Goal: Task Accomplishment & Management: Use online tool/utility

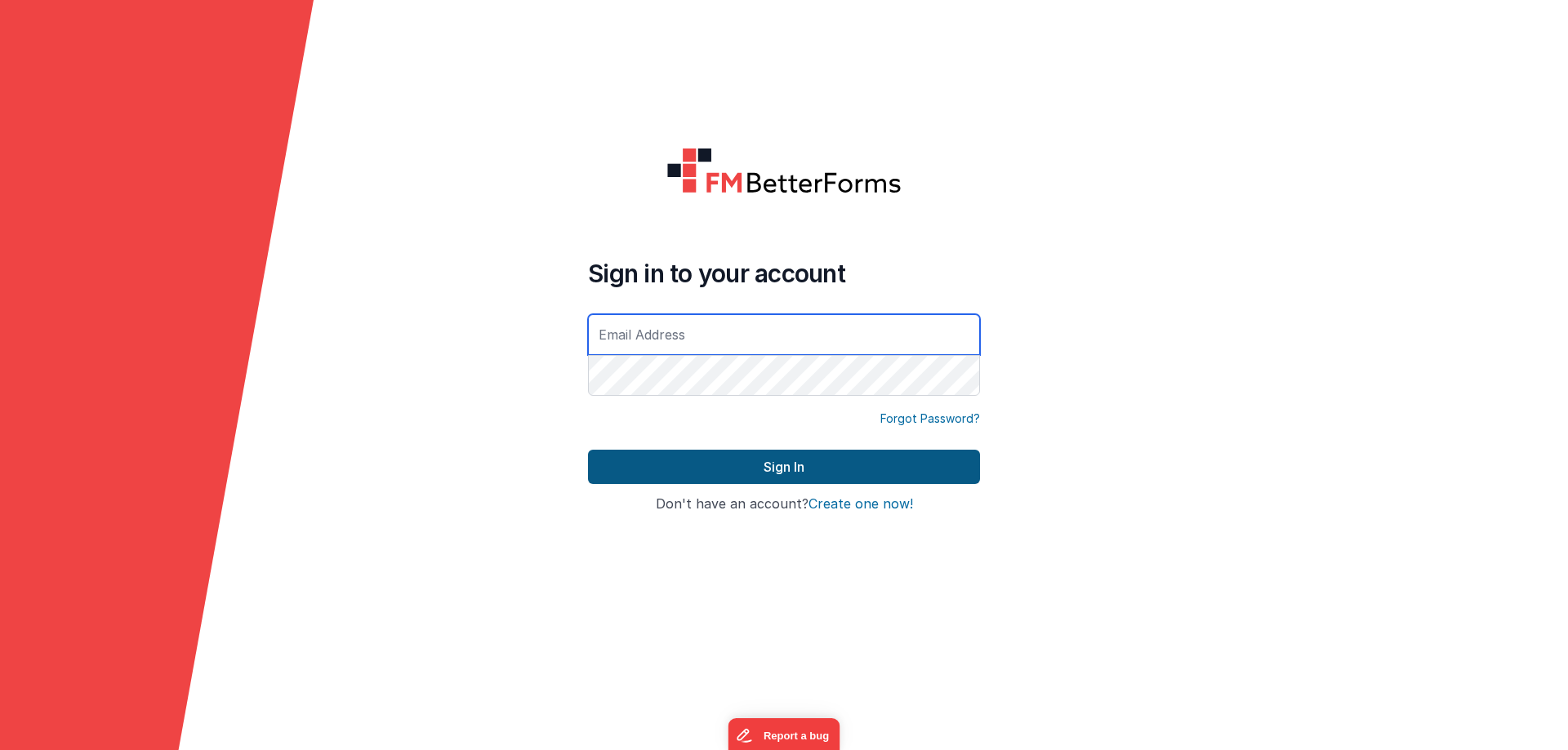
type input "[EMAIL_ADDRESS][DOMAIN_NAME]"
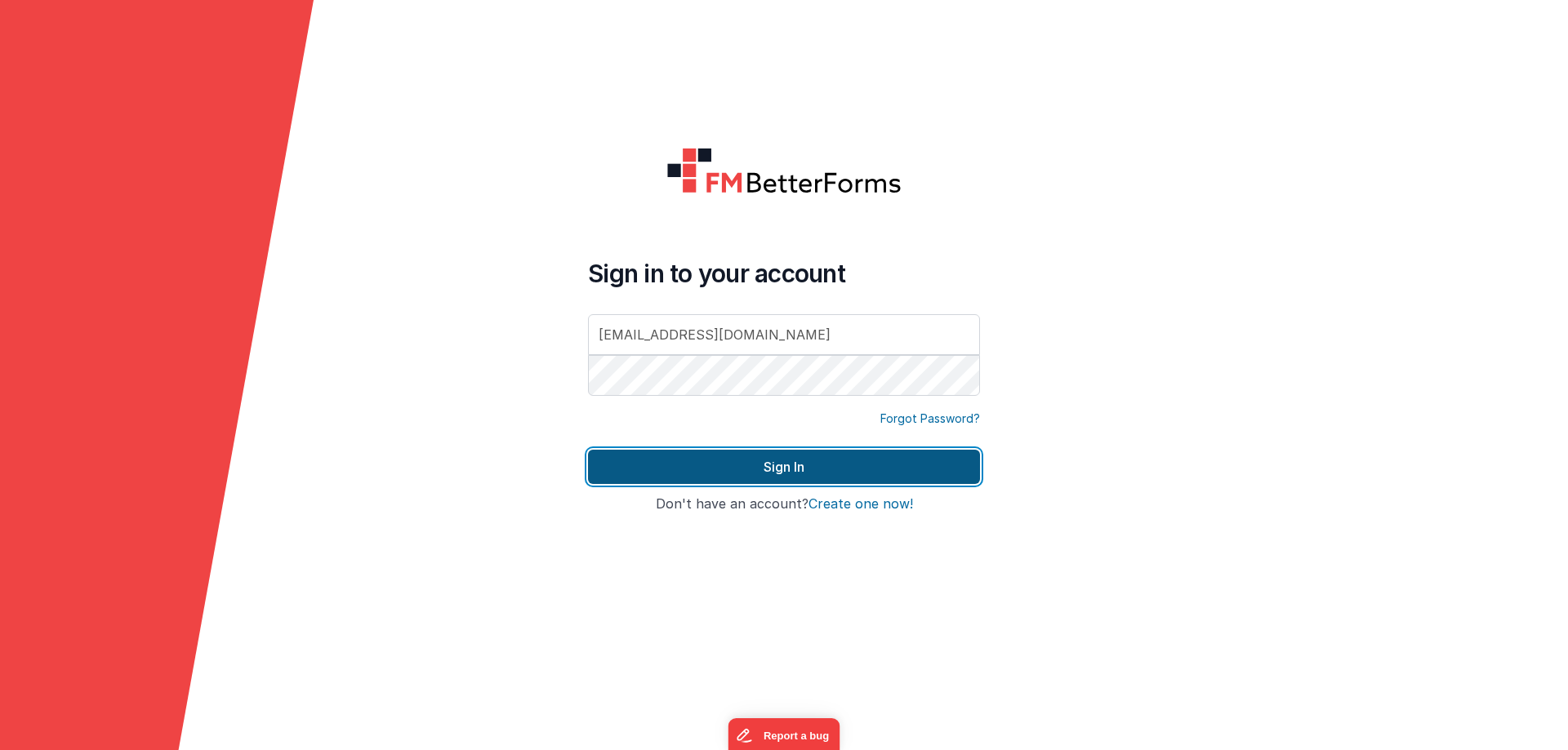
click at [790, 454] on button "Sign In" at bounding box center [784, 467] width 392 height 35
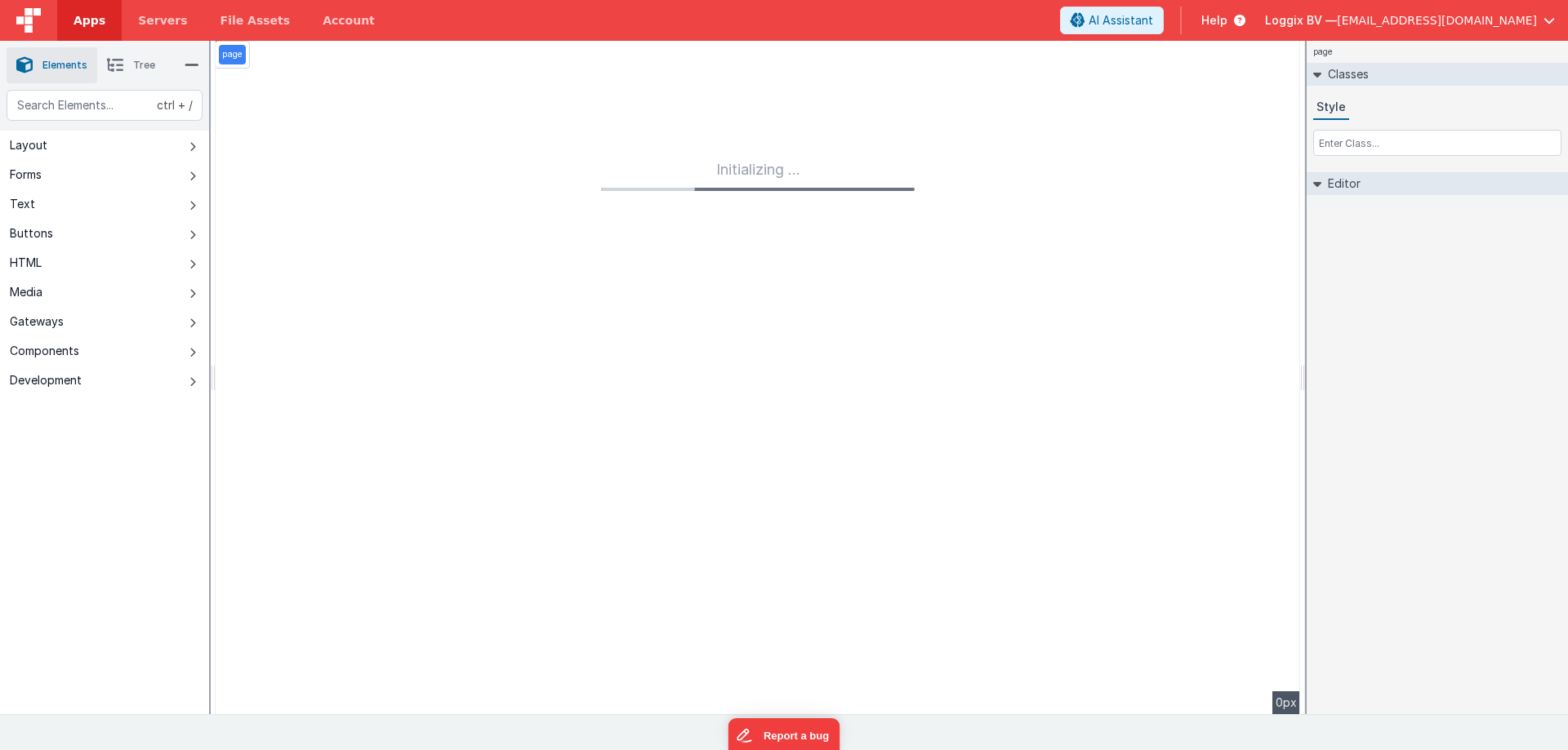
click at [86, 13] on span "Apps" at bounding box center [89, 20] width 32 height 16
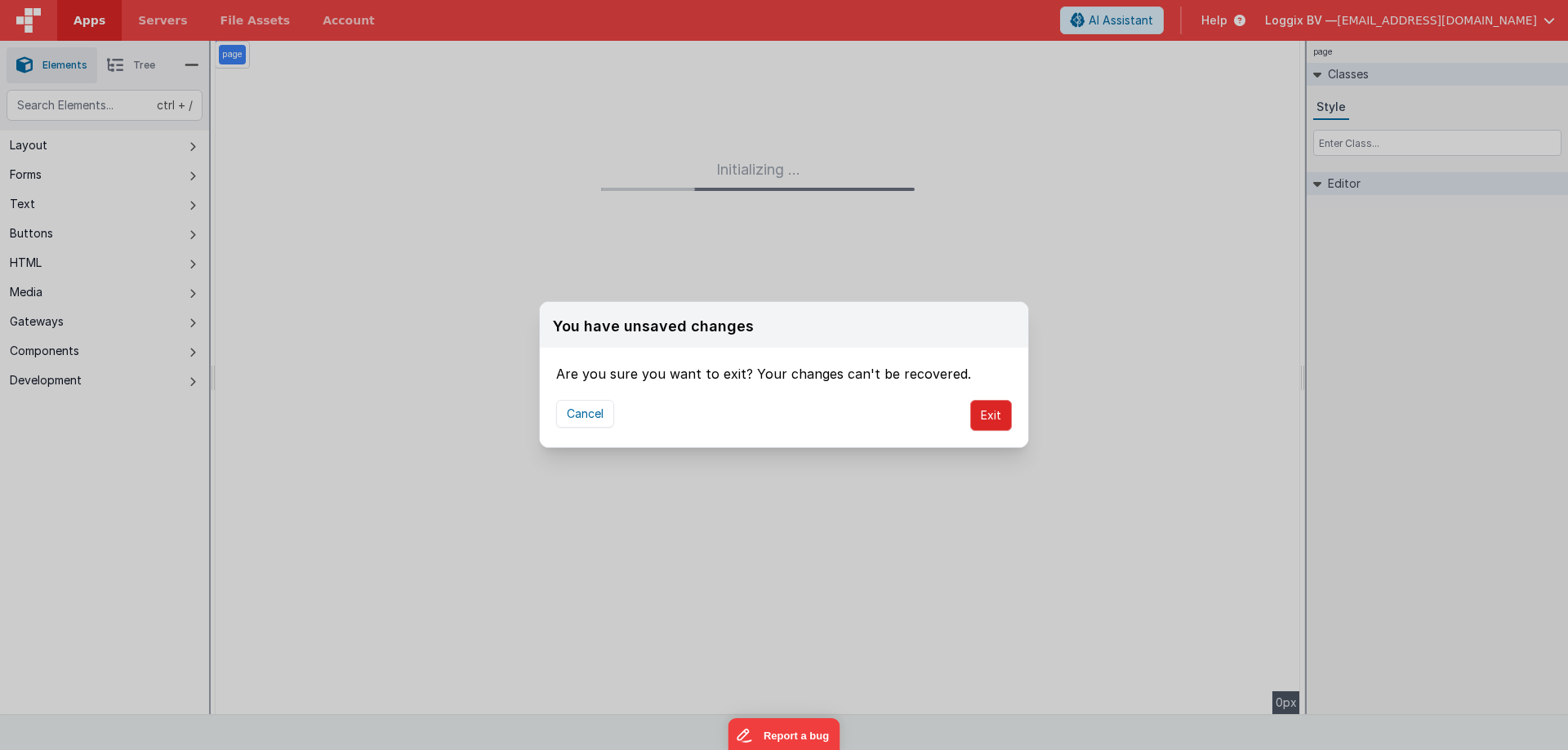
click at [975, 422] on button "Exit" at bounding box center [990, 415] width 42 height 31
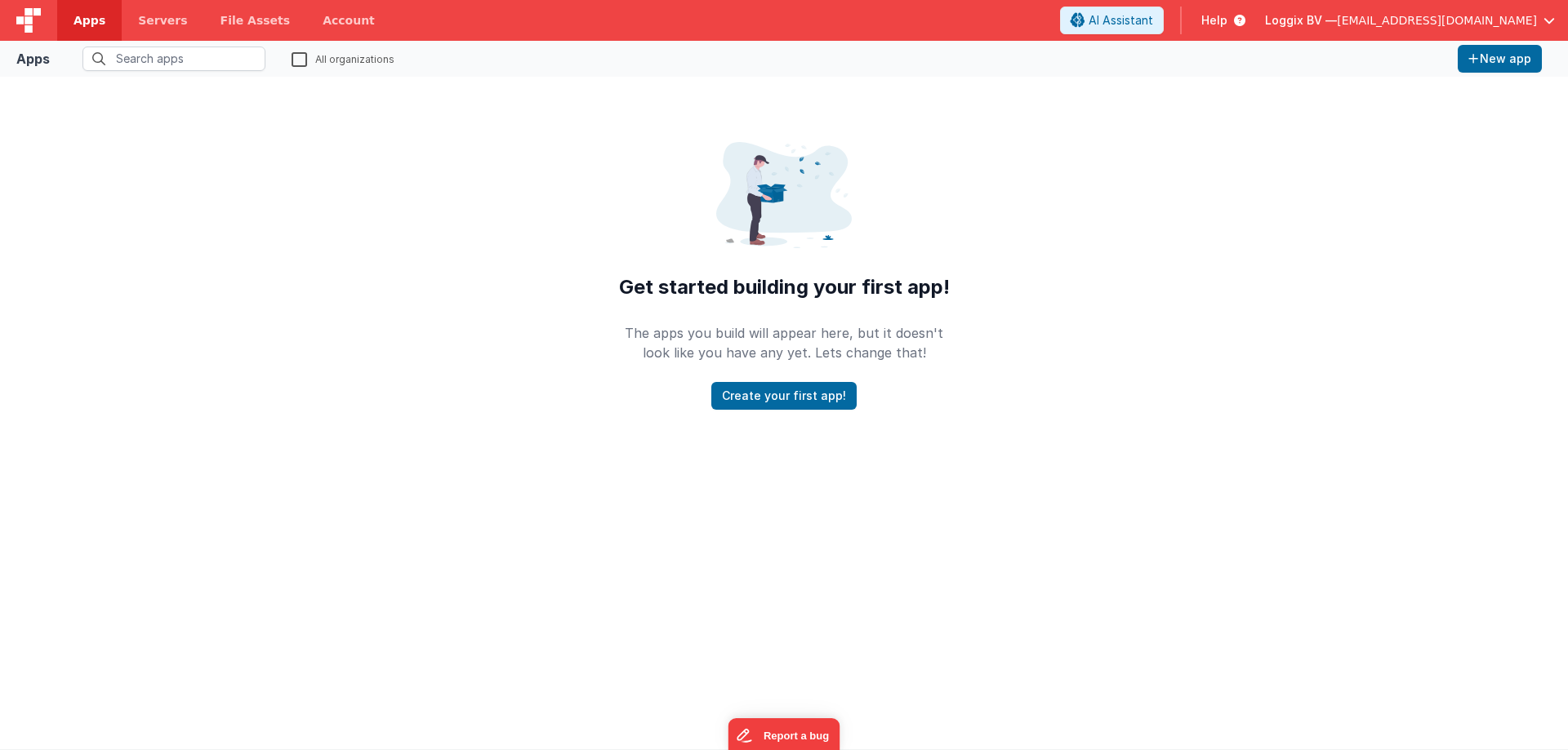
click at [1443, 18] on span "[EMAIL_ADDRESS][DOMAIN_NAME]" at bounding box center [1437, 20] width 200 height 16
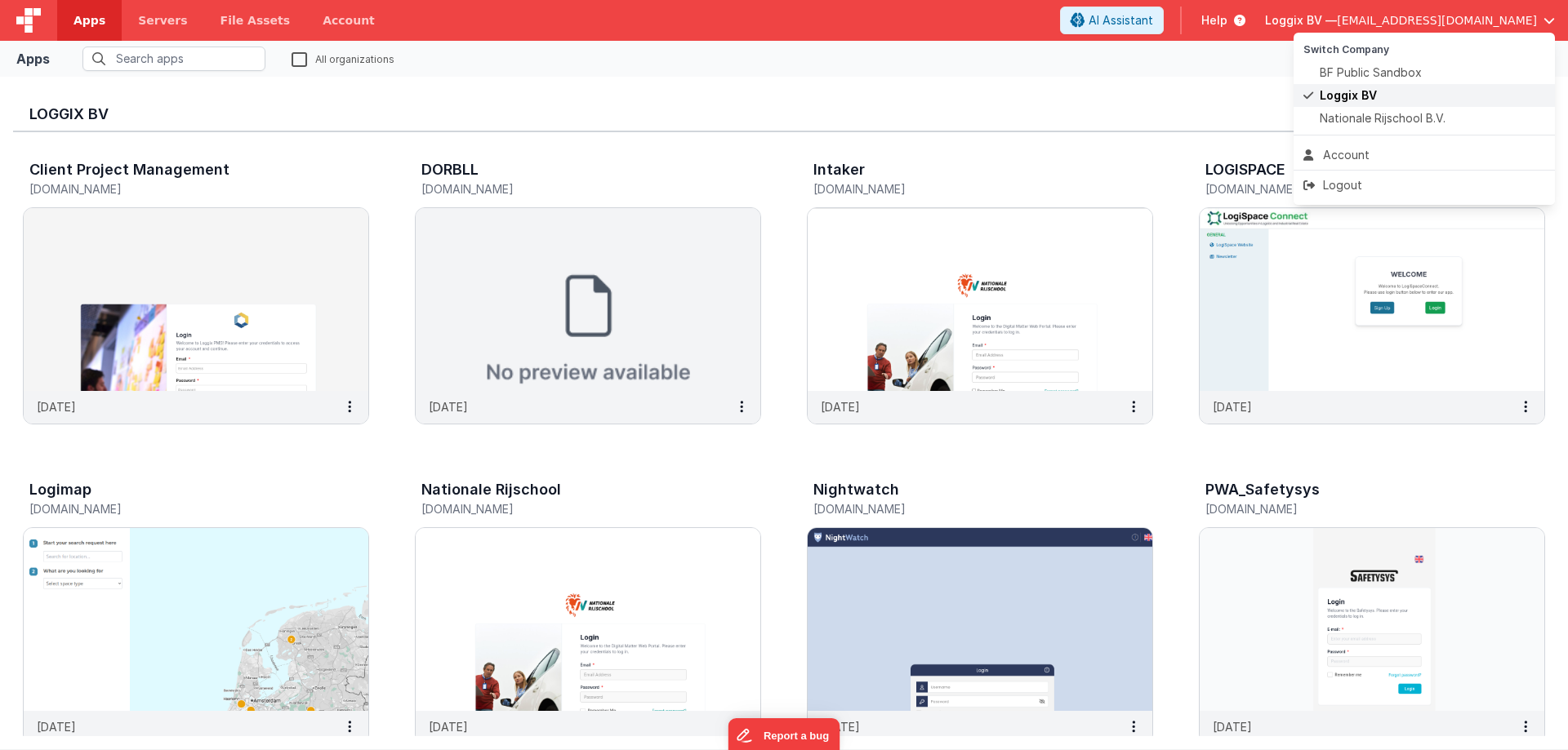
drag, startPoint x: 1355, startPoint y: 120, endPoint x: 1335, endPoint y: 96, distance: 31.2
click at [1355, 120] on span "Nationale Rijschool B.V." at bounding box center [1383, 118] width 126 height 16
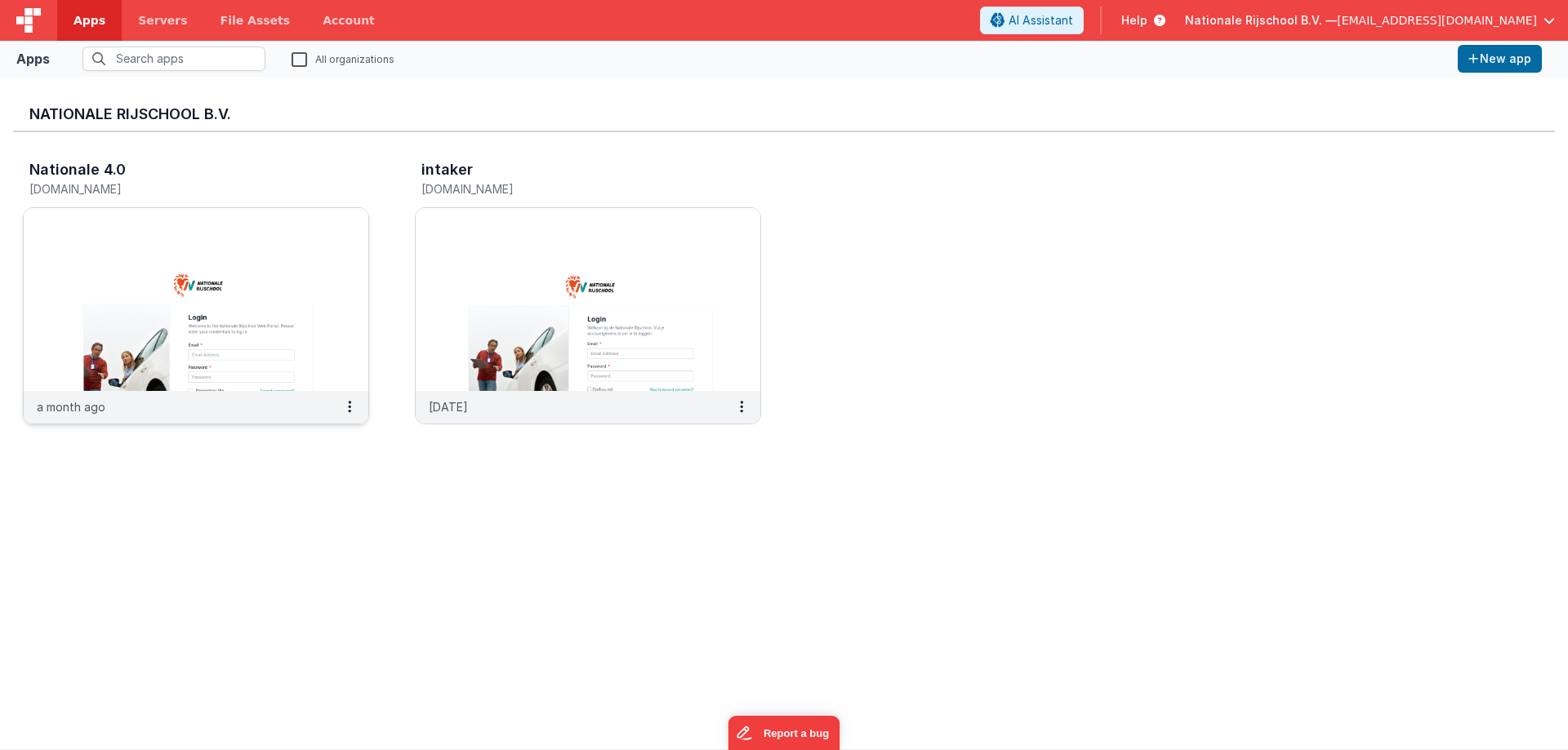
click at [242, 271] on img at bounding box center [196, 299] width 345 height 182
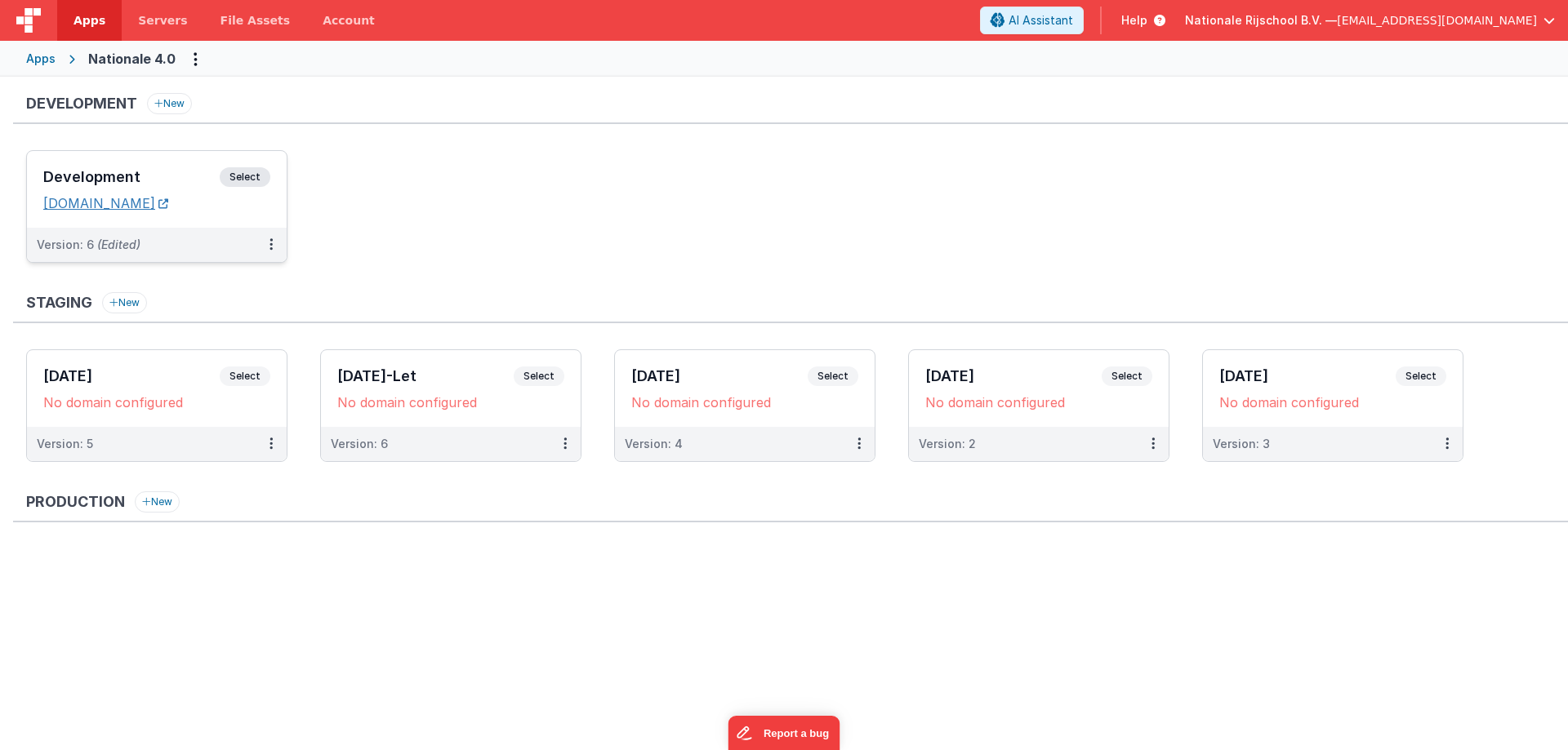
click at [147, 204] on link "[DOMAIN_NAME]" at bounding box center [105, 203] width 125 height 16
click at [253, 169] on span "Select" at bounding box center [245, 177] width 50 height 19
